Goal: Communication & Community: Share content

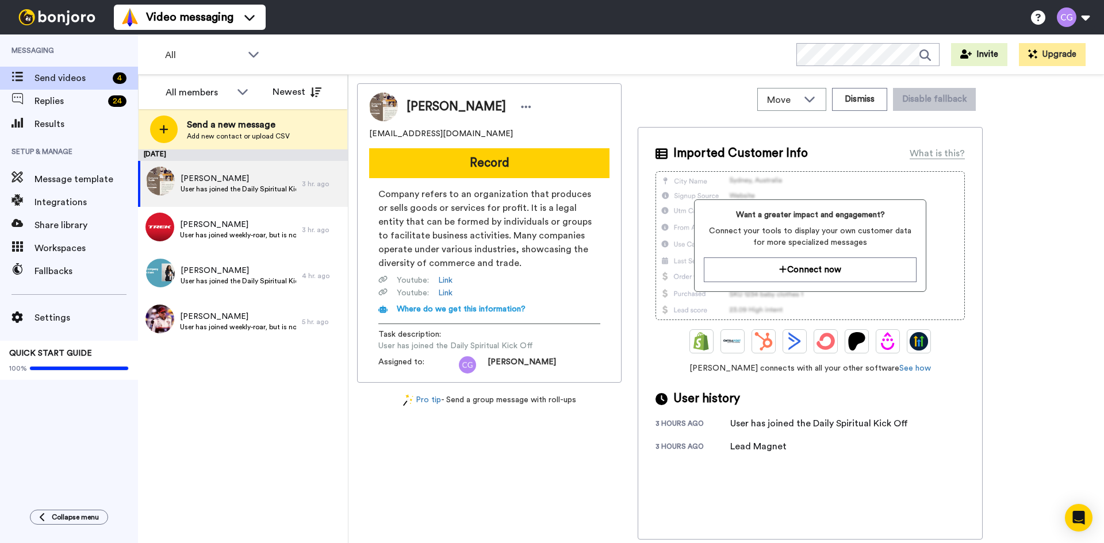
click at [436, 164] on button "Record" at bounding box center [489, 163] width 240 height 30
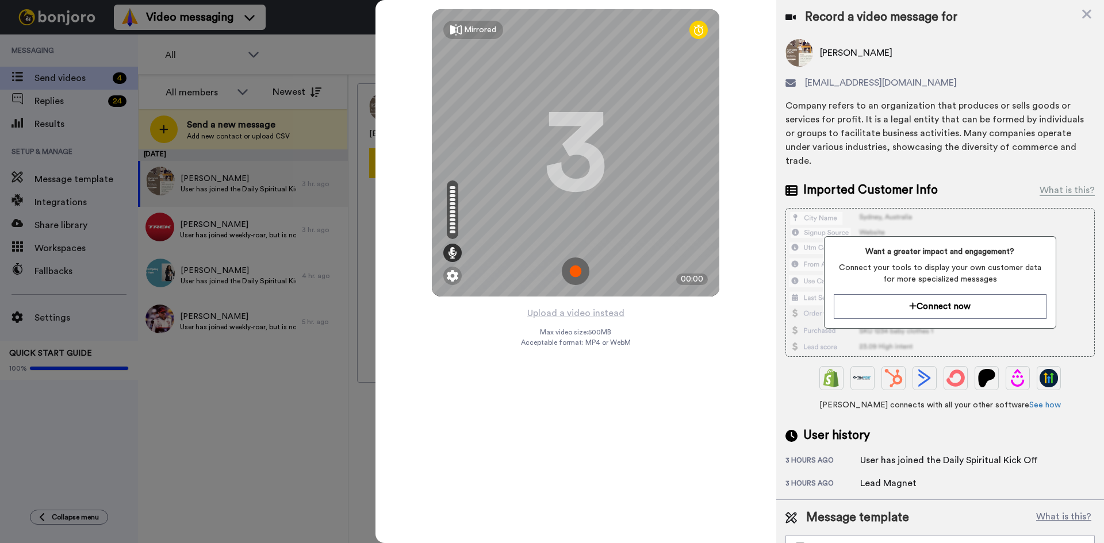
click at [580, 270] on img at bounding box center [576, 272] width 28 height 28
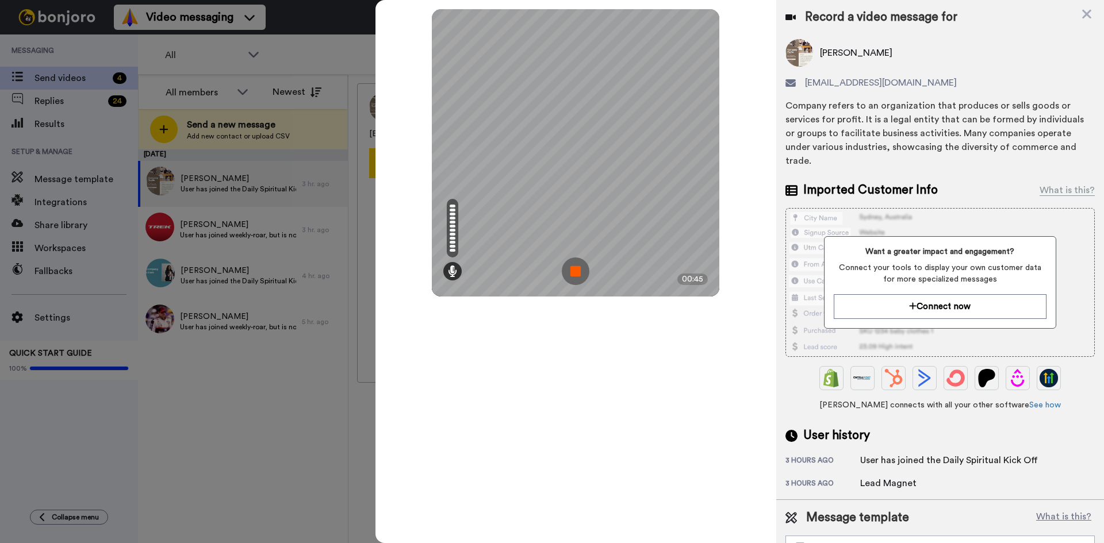
click at [580, 270] on img at bounding box center [576, 272] width 28 height 28
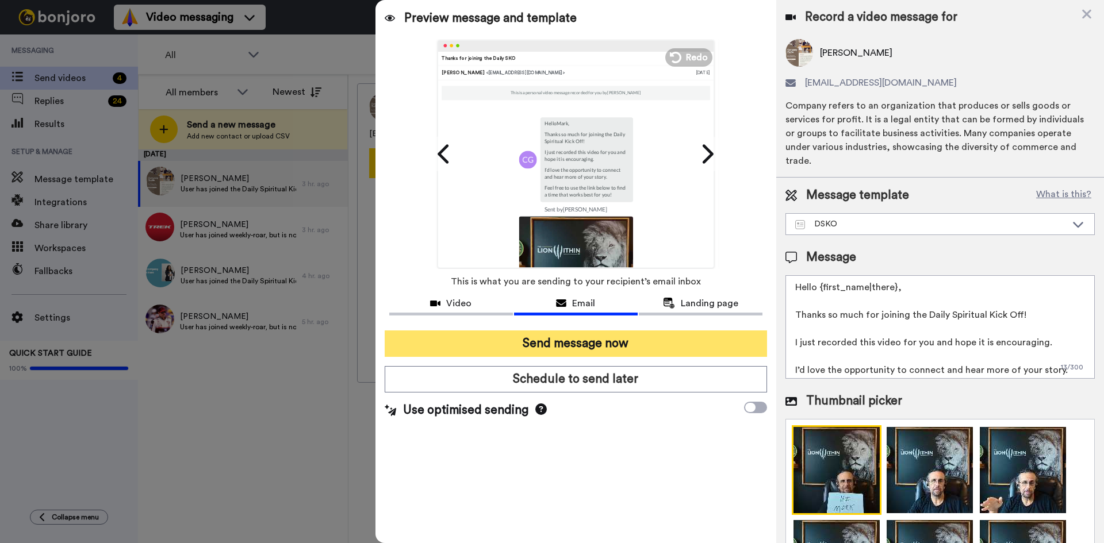
click at [533, 344] on button "Send message now" at bounding box center [576, 344] width 382 height 26
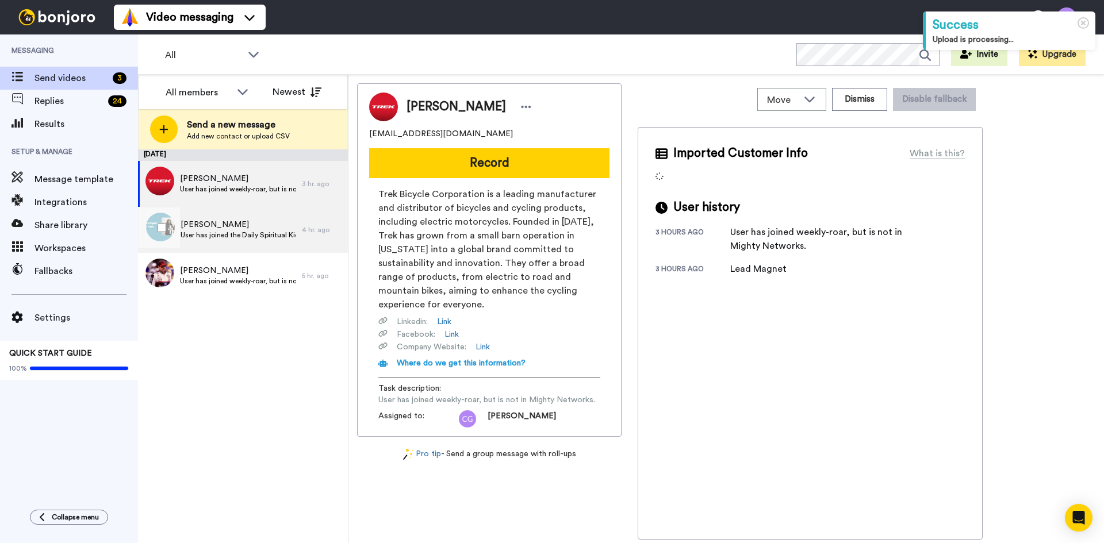
click at [250, 219] on span "[PERSON_NAME]" at bounding box center [239, 224] width 116 height 11
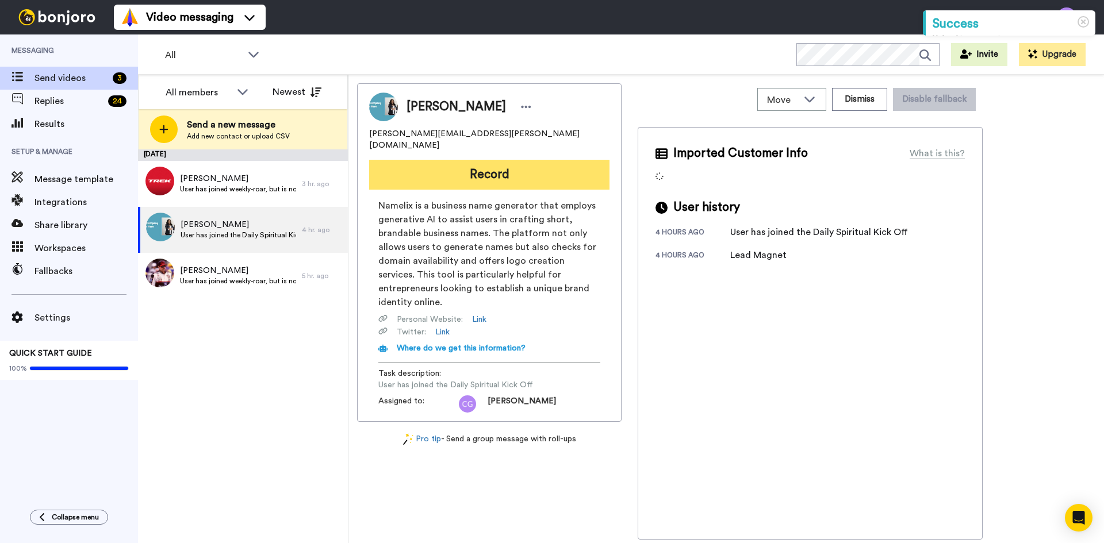
click at [498, 166] on button "Record" at bounding box center [489, 175] width 240 height 30
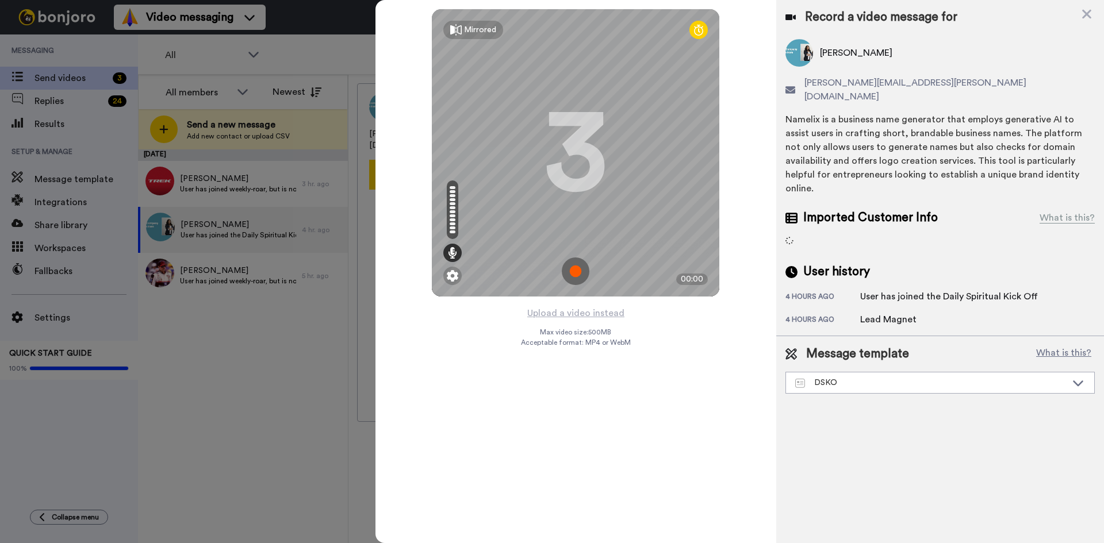
click at [573, 268] on img at bounding box center [576, 272] width 28 height 28
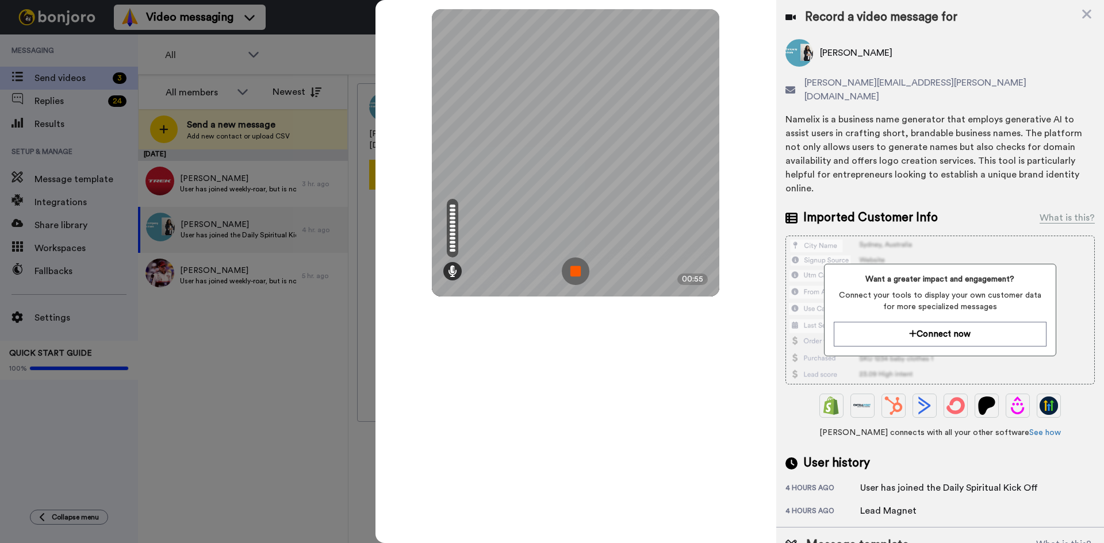
click at [576, 268] on img at bounding box center [576, 272] width 28 height 28
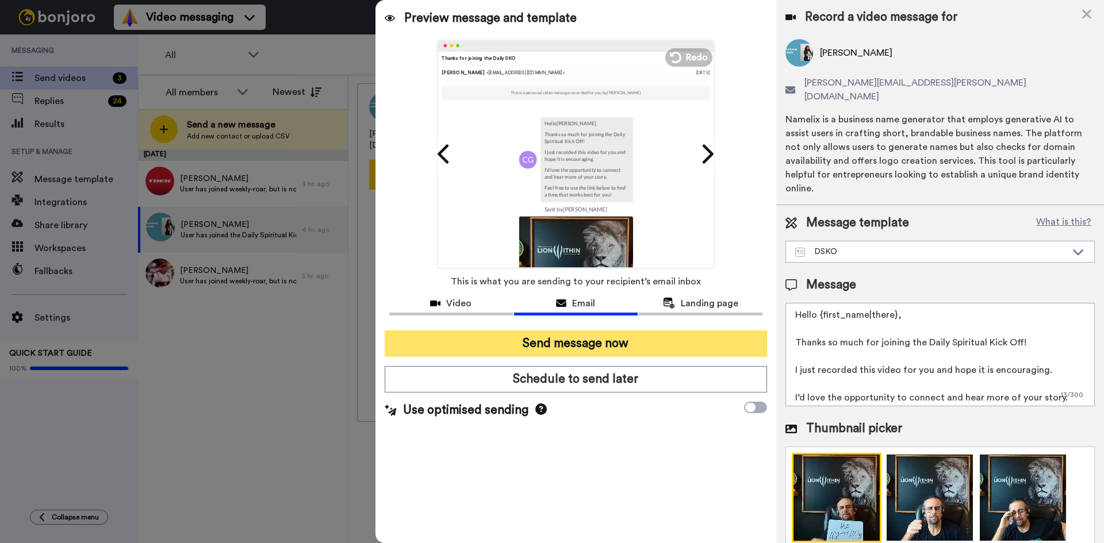
click at [567, 340] on button "Send message now" at bounding box center [576, 344] width 382 height 26
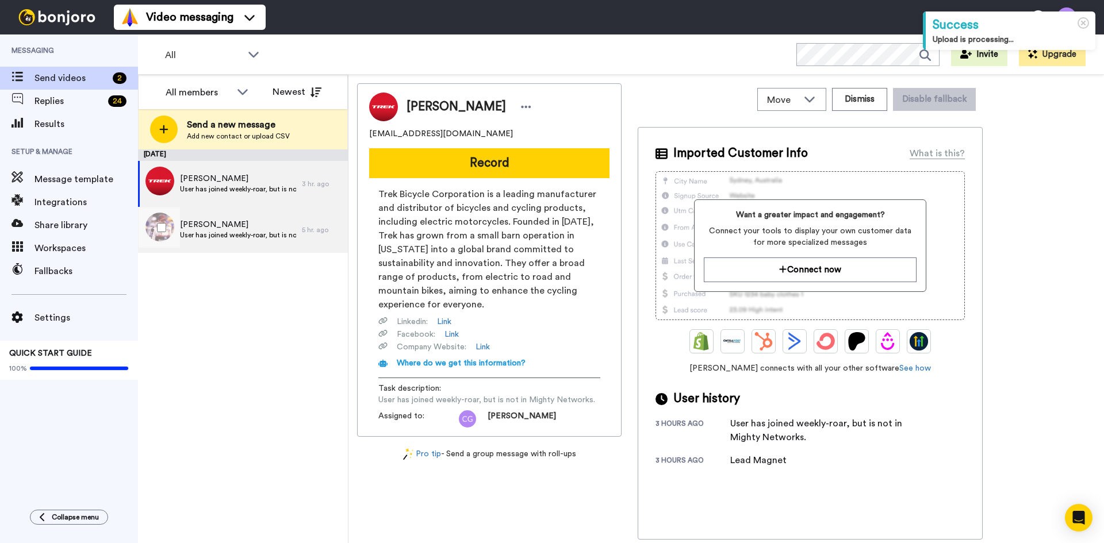
click at [263, 218] on div "Dale User has joined weekly-roar, but is not in Mighty Networks." at bounding box center [220, 230] width 164 height 46
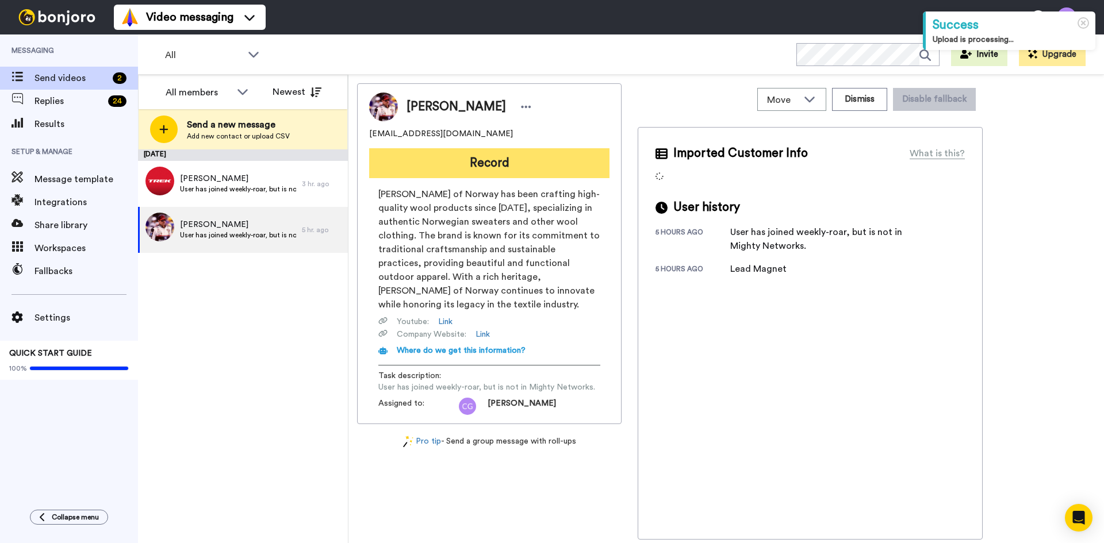
click at [451, 151] on button "Record" at bounding box center [489, 163] width 240 height 30
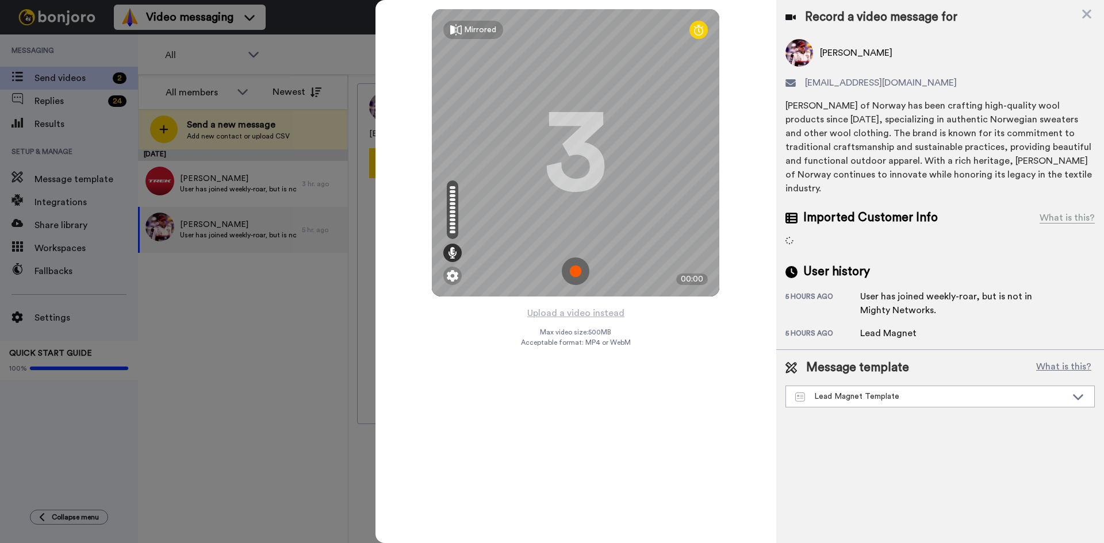
click at [574, 268] on img at bounding box center [576, 272] width 28 height 28
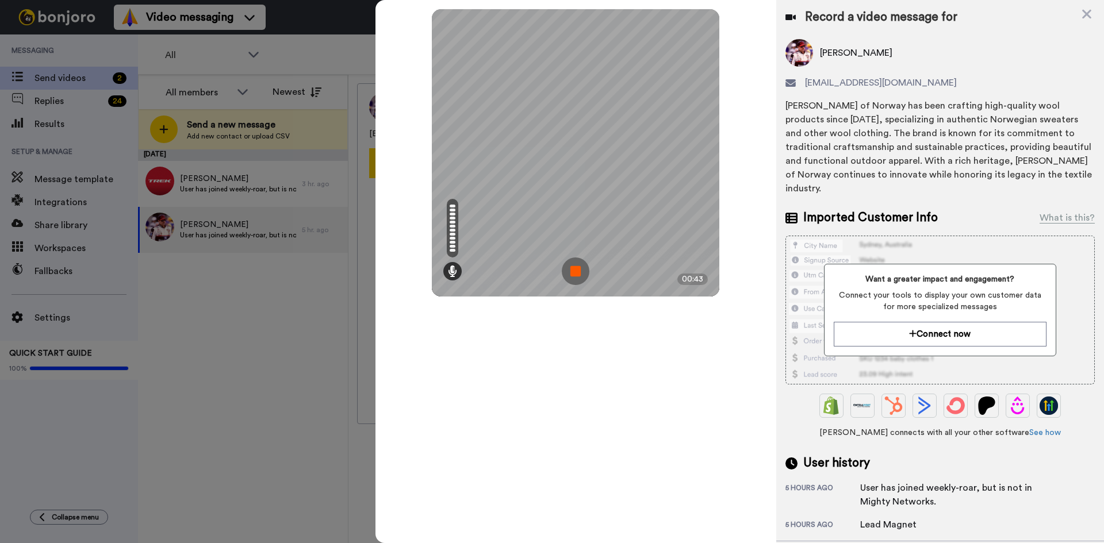
click at [574, 269] on img at bounding box center [576, 272] width 28 height 28
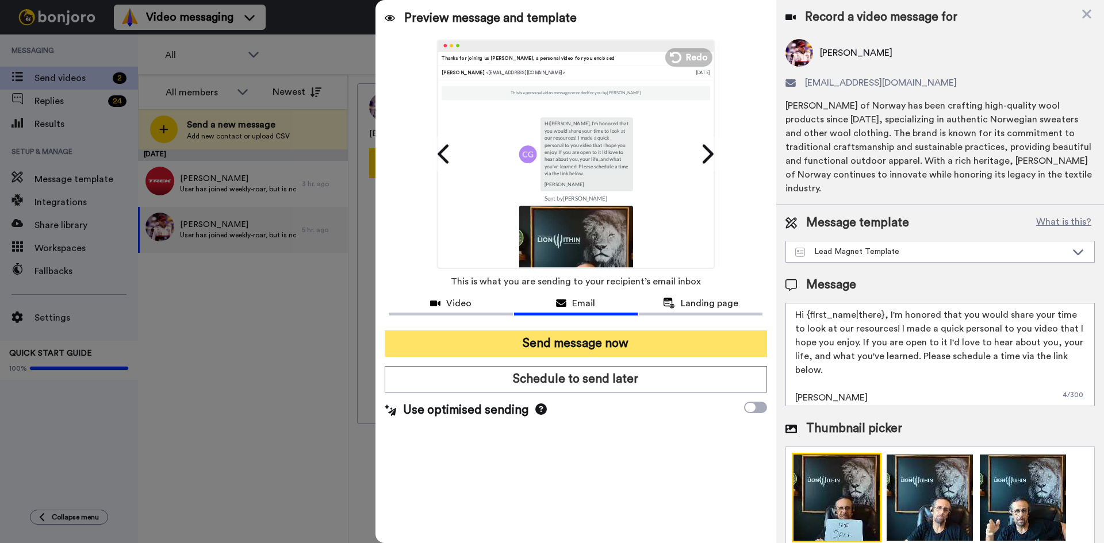
click at [586, 344] on button "Send message now" at bounding box center [576, 344] width 382 height 26
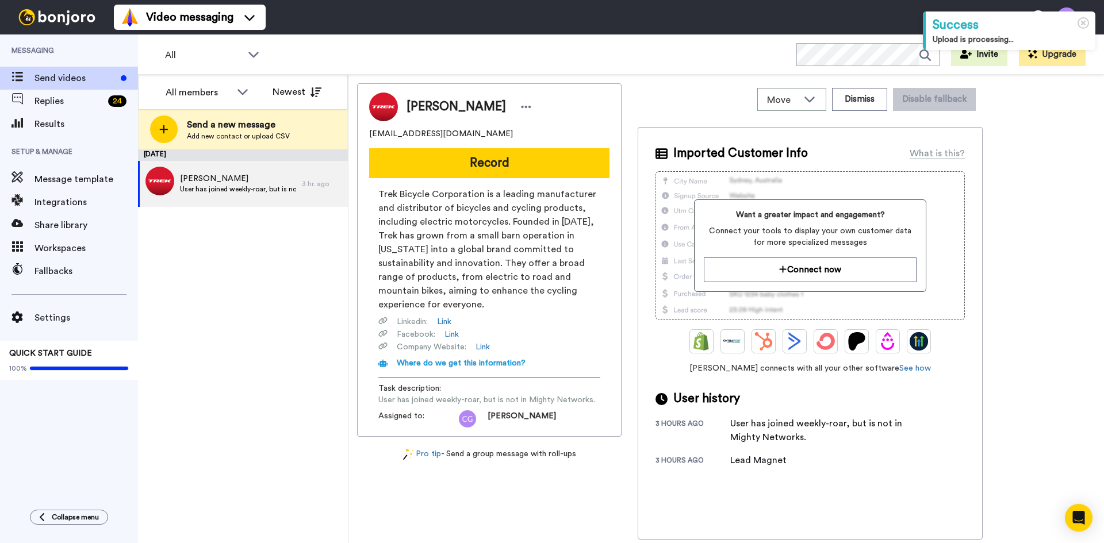
click at [429, 165] on button "Record" at bounding box center [489, 163] width 240 height 30
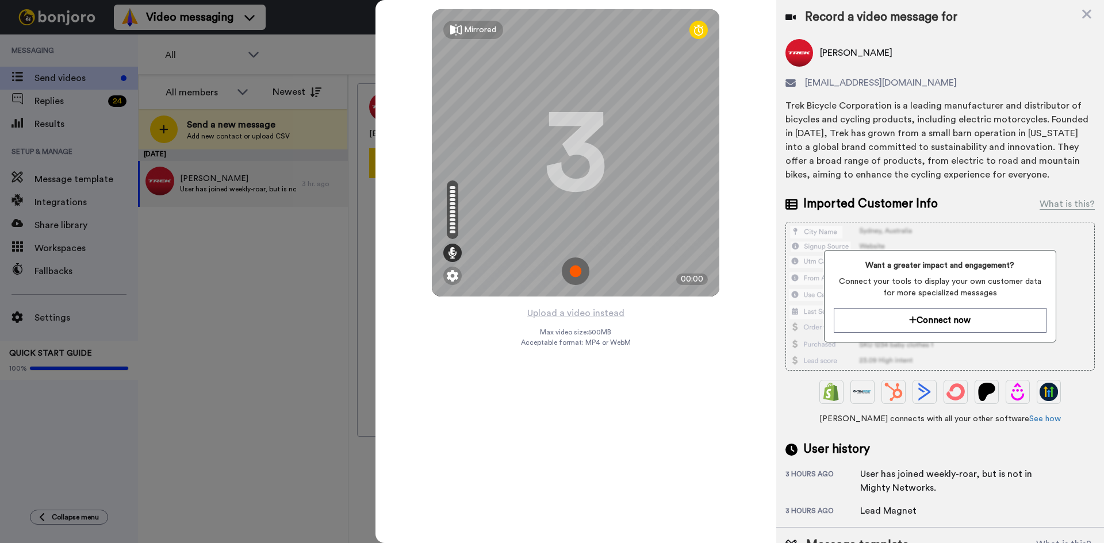
click at [573, 268] on img at bounding box center [576, 272] width 28 height 28
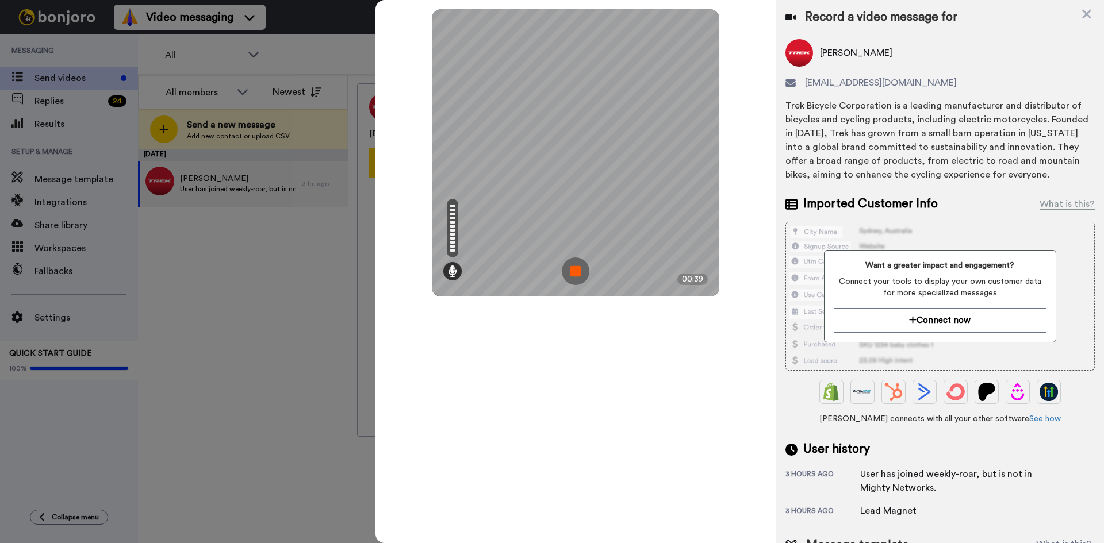
click at [573, 268] on img at bounding box center [576, 272] width 28 height 28
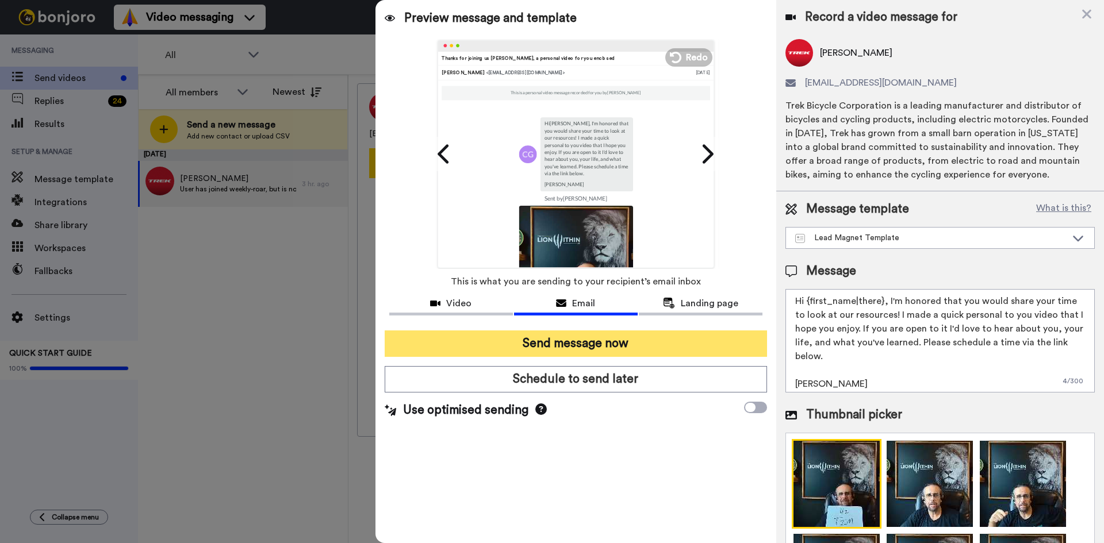
click at [581, 350] on button "Send message now" at bounding box center [576, 344] width 382 height 26
